Goal: Navigation & Orientation: Find specific page/section

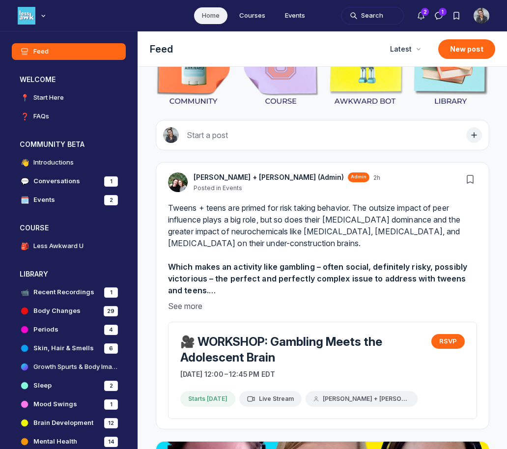
scroll to position [93, 0]
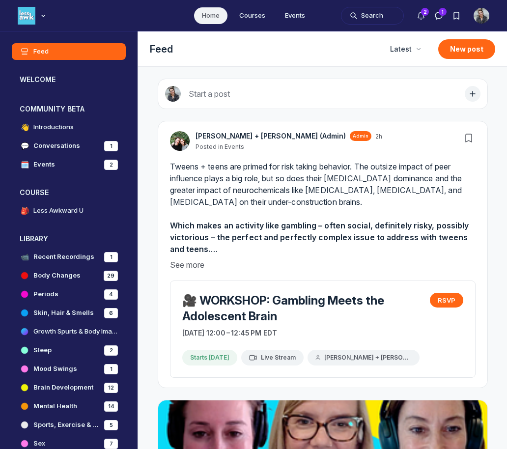
scroll to position [3122, 1881]
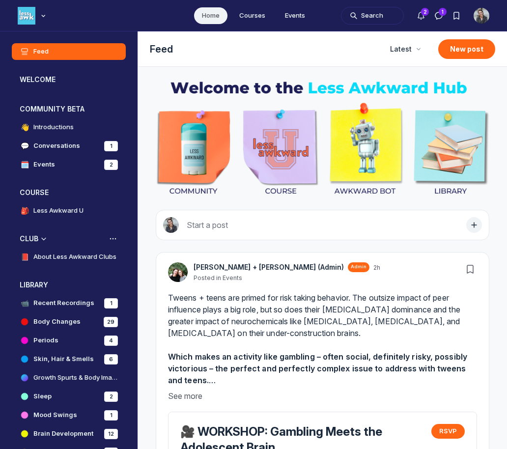
scroll to position [3122, 1881]
click at [57, 257] on h4 "About Less Awkward Clubs" at bounding box center [74, 257] width 83 height 10
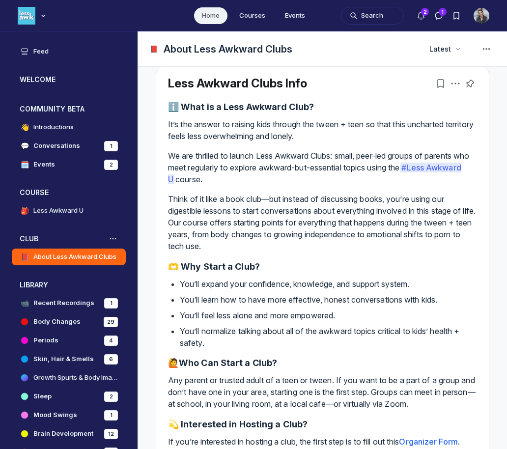
scroll to position [14, 0]
